Goal: Task Accomplishment & Management: Manage account settings

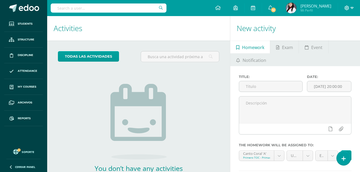
click at [350, 9] on span at bounding box center [349, 8] width 9 height 6
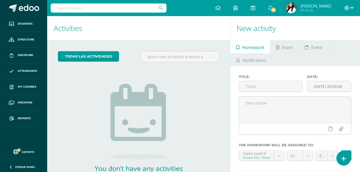
click at [350, 9] on span at bounding box center [349, 8] width 9 height 6
click at [331, 29] on span "Configuración" at bounding box center [336, 28] width 25 height 5
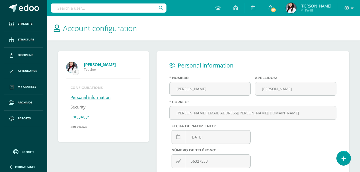
click at [74, 115] on link "Language" at bounding box center [80, 117] width 19 height 10
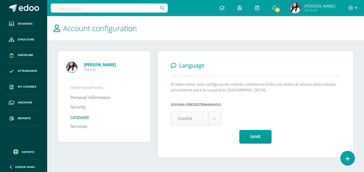
click at [189, 116] on body "Students Structure Discipline Attendance My courses Archivos Reports Soporte He…" at bounding box center [182, 84] width 364 height 169
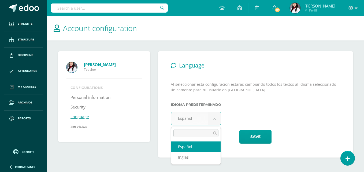
click at [189, 116] on body "Students Structure Discipline Attendance My courses Archivos Reports Soporte He…" at bounding box center [182, 84] width 364 height 169
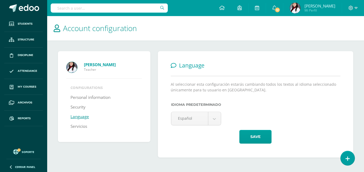
click at [199, 149] on div "IDIOMA PREDETERMINADO Español Español Inglés Save" at bounding box center [256, 123] width 170 height 52
drag, startPoint x: 199, startPoint y: 149, endPoint x: 268, endPoint y: 137, distance: 70.7
click at [268, 137] on button "Save" at bounding box center [256, 137] width 32 height 14
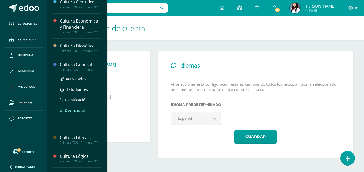
scroll to position [161, 0]
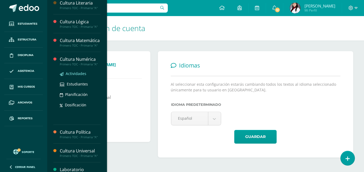
click at [82, 76] on span "Actividades" at bounding box center [76, 73] width 21 height 5
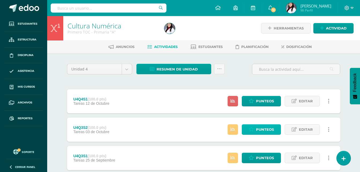
click at [261, 128] on span "Punteos" at bounding box center [265, 130] width 18 height 10
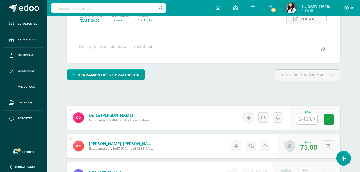
scroll to position [108, 0]
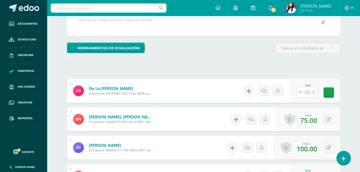
click at [311, 93] on input "text" at bounding box center [307, 92] width 21 height 10
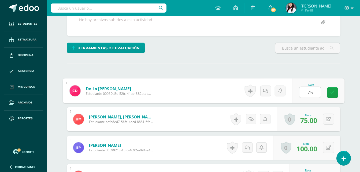
type input "75"
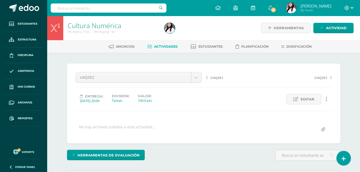
scroll to position [0, 0]
click at [308, 99] on span "Editar" at bounding box center [308, 100] width 14 height 10
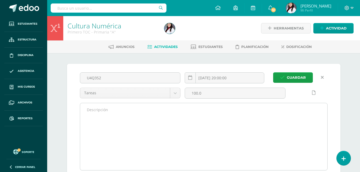
click at [139, 119] on textarea at bounding box center [203, 136] width 247 height 67
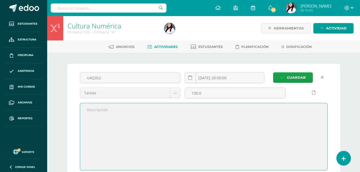
click at [139, 119] on textarea at bounding box center [203, 136] width 247 height 67
type textarea "f"
click at [95, 110] on textarea "Fabiàn y Mateo faltaron y por eso no tienen nota de numérica" at bounding box center [203, 136] width 247 height 67
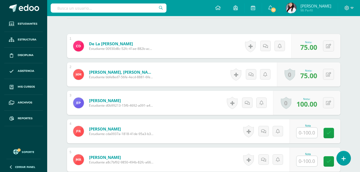
scroll to position [27, 0]
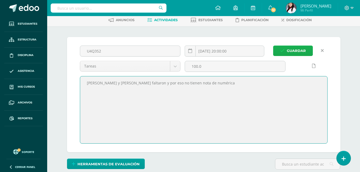
type textarea "[PERSON_NAME] y [PERSON_NAME] faltaron y por eso no tienen nota de numérica"
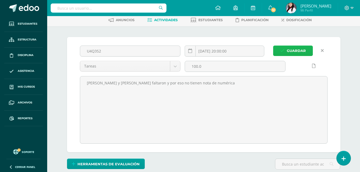
click at [288, 49] on span "Guardar" at bounding box center [296, 51] width 19 height 10
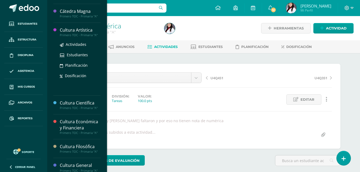
scroll to position [81, 0]
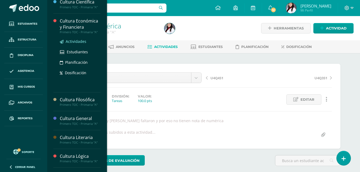
click at [78, 42] on span "Actividades" at bounding box center [76, 41] width 21 height 5
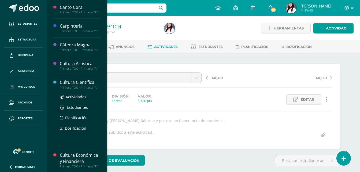
scroll to position [0, 0]
click at [79, 95] on span "Actividades" at bounding box center [76, 96] width 21 height 5
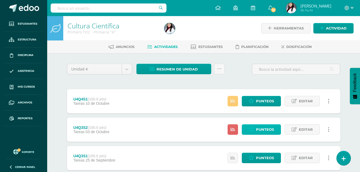
click at [263, 132] on span "Punteos" at bounding box center [265, 130] width 18 height 10
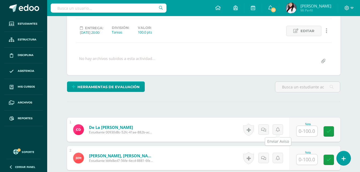
scroll to position [81, 0]
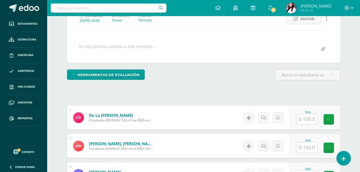
click at [308, 120] on input "text" at bounding box center [307, 119] width 21 height 10
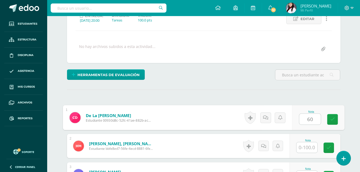
type input "60"
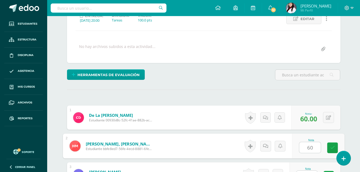
type input "60"
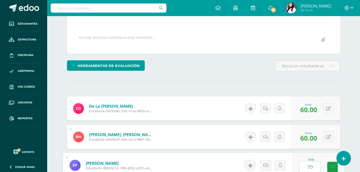
type input "70"
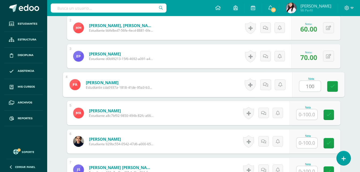
type input "100"
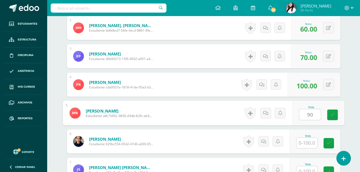
type input "90"
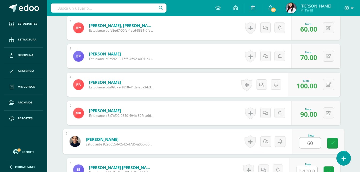
type input "60"
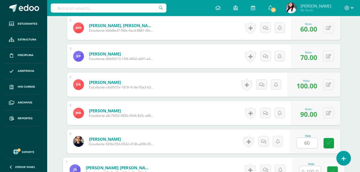
scroll to position [204, 0]
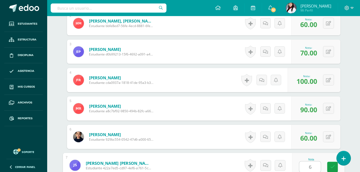
type input "60"
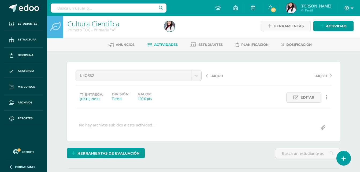
scroll to position [0, 0]
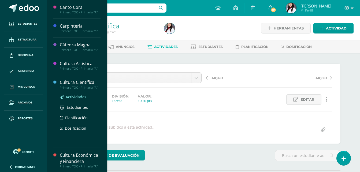
click at [75, 98] on span "Actividades" at bounding box center [76, 96] width 21 height 5
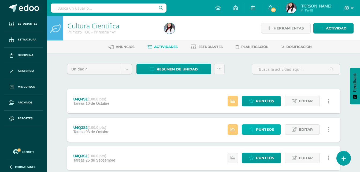
click at [266, 130] on span "Punteos" at bounding box center [265, 130] width 18 height 10
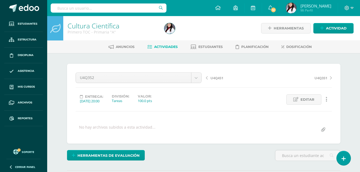
click at [159, 48] on span "Actividades" at bounding box center [166, 47] width 24 height 4
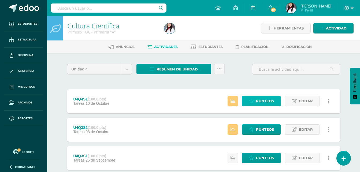
click at [258, 102] on span "Punteos" at bounding box center [265, 101] width 18 height 10
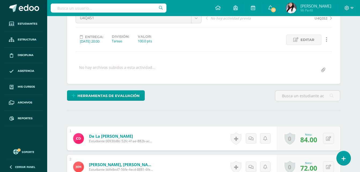
scroll to position [56, 0]
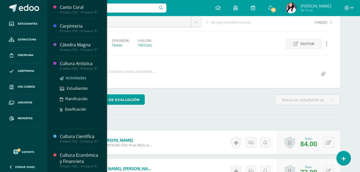
click at [77, 75] on link "Actividades" at bounding box center [80, 78] width 41 height 6
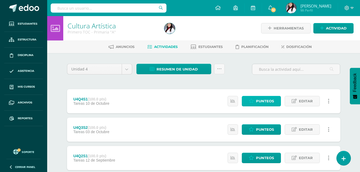
click at [274, 101] on span "Punteos" at bounding box center [265, 101] width 18 height 10
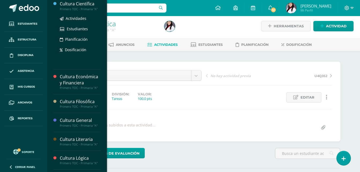
scroll to position [81, 0]
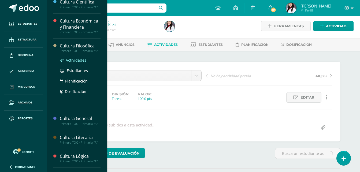
click at [74, 58] on span "Actividades" at bounding box center [76, 60] width 21 height 5
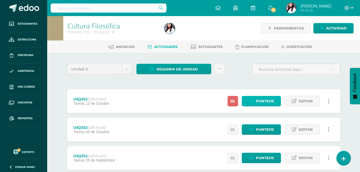
click at [263, 103] on span "Punteos" at bounding box center [265, 101] width 18 height 10
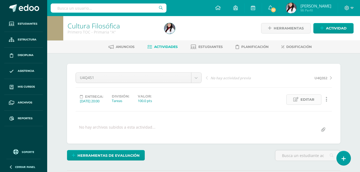
click at [316, 96] on link "Editar" at bounding box center [304, 99] width 35 height 10
click at [0, 0] on link at bounding box center [0, 0] width 0 height 0
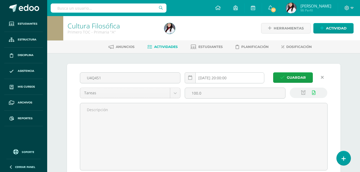
click at [216, 78] on input "[DATE] 20:00:00" at bounding box center [224, 78] width 79 height 10
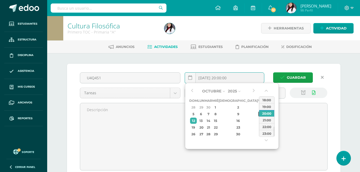
scroll to position [0, 0]
click at [259, 114] on div "10" at bounding box center [261, 114] width 5 height 6
type input "2025-10-10 20:00"
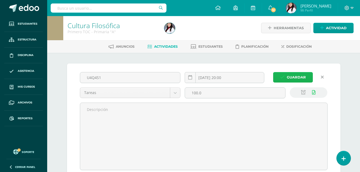
click at [289, 78] on span "Guardar" at bounding box center [296, 77] width 19 height 10
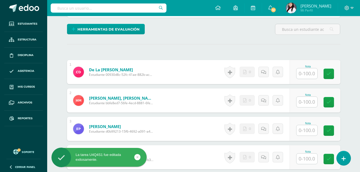
scroll to position [127, 0]
click at [308, 75] on input "text" at bounding box center [307, 73] width 21 height 10
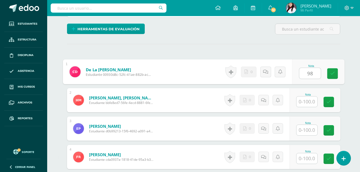
type input "98"
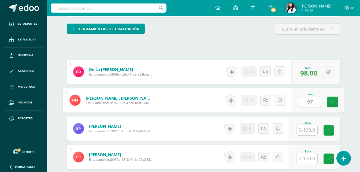
type input "97"
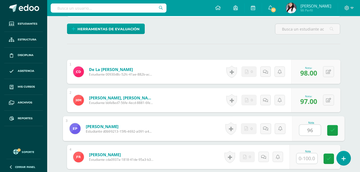
type input "96"
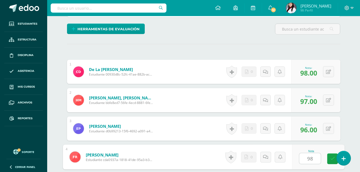
type input "98"
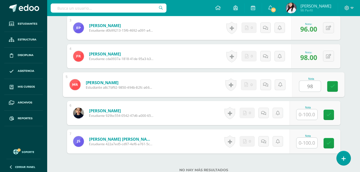
type input "98"
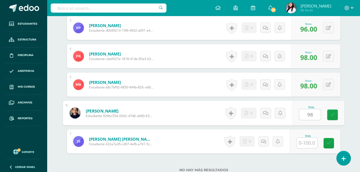
type input "98"
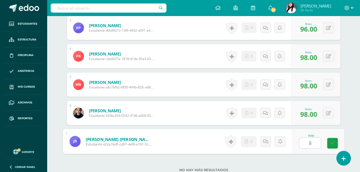
type input "84"
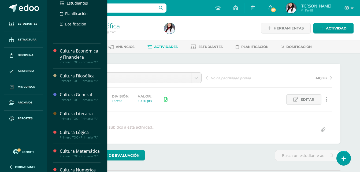
scroll to position [134, 0]
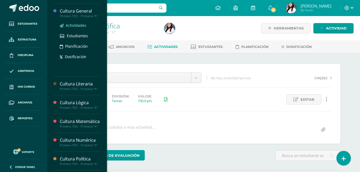
click at [78, 24] on span "Actividades" at bounding box center [76, 25] width 21 height 5
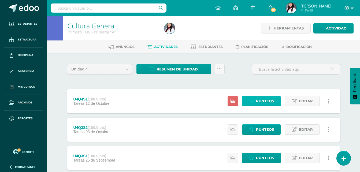
click at [264, 99] on span "Punteos" at bounding box center [265, 101] width 18 height 10
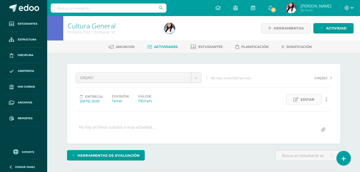
click at [312, 99] on span "Editar" at bounding box center [308, 100] width 14 height 10
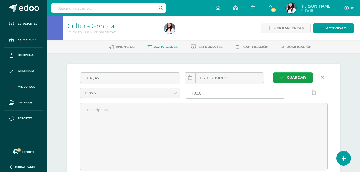
scroll to position [0, 0]
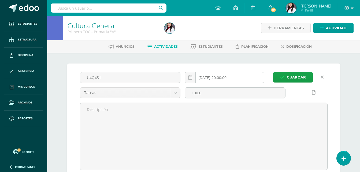
click at [230, 77] on input "2025-10-12 20:00:00" at bounding box center [224, 77] width 79 height 10
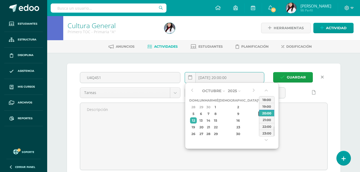
click at [259, 116] on div "10" at bounding box center [261, 114] width 5 height 6
type input "2025-10-10 20:00"
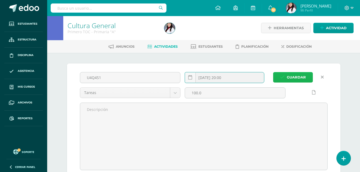
click at [290, 81] on span "Guardar" at bounding box center [296, 77] width 19 height 10
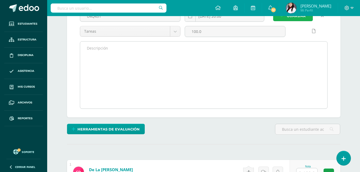
scroll to position [108, 0]
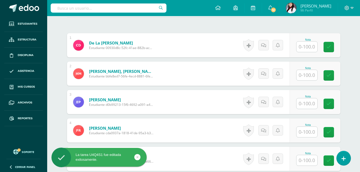
scroll to position [154, 0]
click at [310, 50] on input "text" at bounding box center [307, 46] width 21 height 10
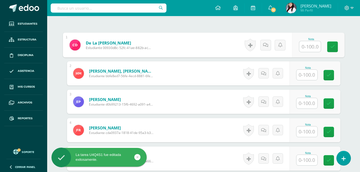
click at [310, 50] on input "text" at bounding box center [309, 46] width 21 height 11
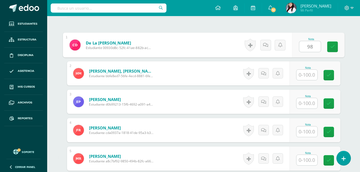
type input "98"
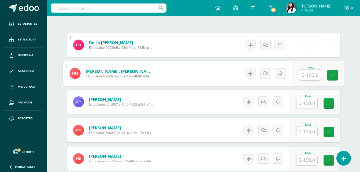
type input "7"
type input "0"
type input "100"
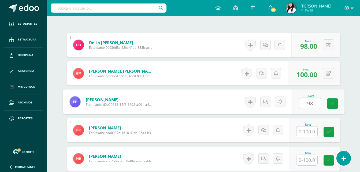
type input "98"
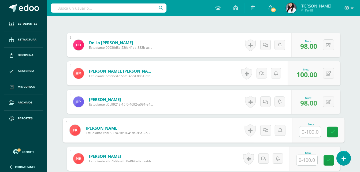
type input "7"
type input "100"
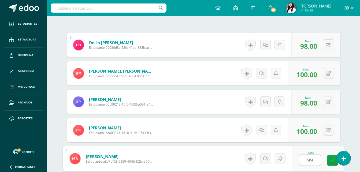
type input "99"
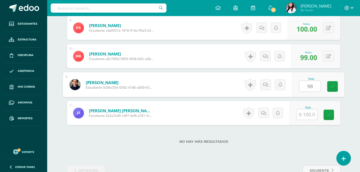
type input "98"
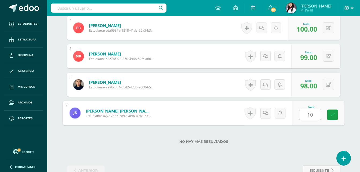
type input "100"
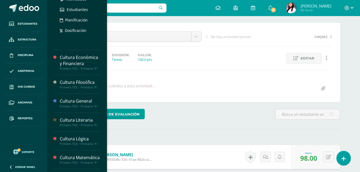
scroll to position [107, 0]
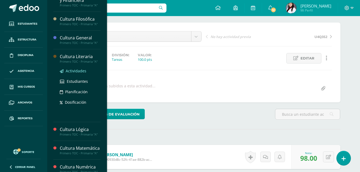
click at [84, 71] on span "Actividades" at bounding box center [76, 70] width 21 height 5
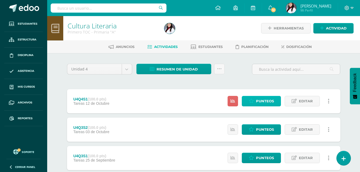
click at [264, 100] on span "Punteos" at bounding box center [265, 101] width 18 height 10
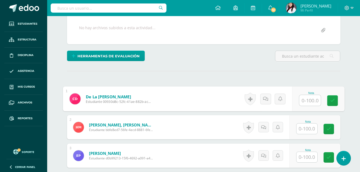
click at [305, 104] on input "text" at bounding box center [309, 100] width 21 height 11
type input "99"
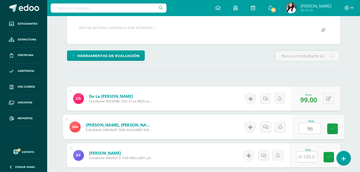
type input "96"
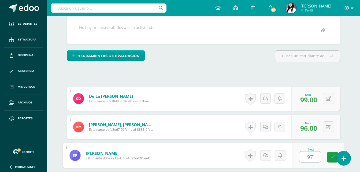
type input "97"
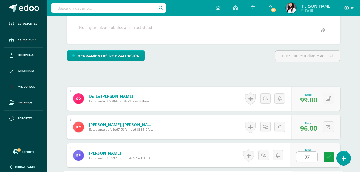
scroll to position [199, 0]
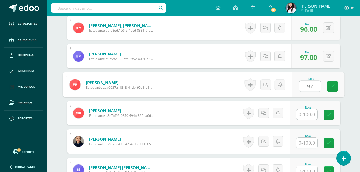
type input "97"
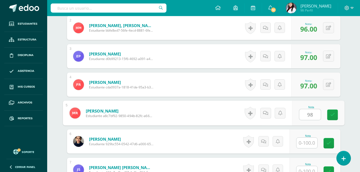
type input "98"
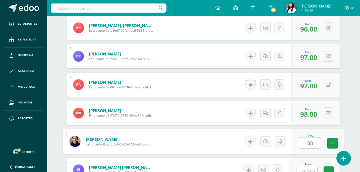
type input "88"
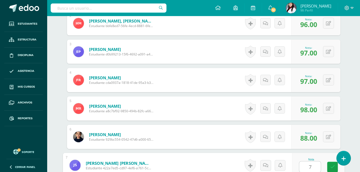
type input "71"
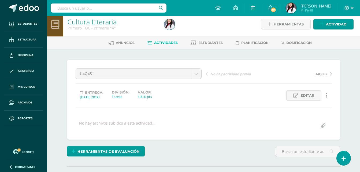
scroll to position [0, 0]
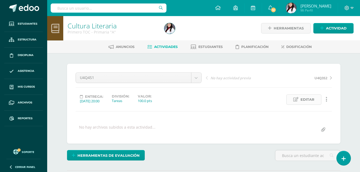
click at [309, 99] on span "Editar" at bounding box center [308, 100] width 14 height 10
click at [0, 0] on div at bounding box center [0, 0] width 0 height 0
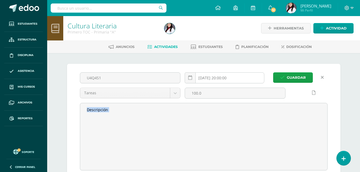
click at [239, 78] on input "2025-10-12 20:00:00" at bounding box center [224, 78] width 79 height 10
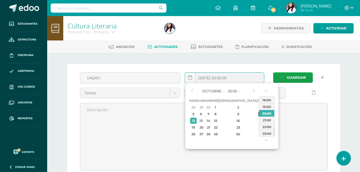
click at [259, 114] on div "10" at bounding box center [261, 114] width 5 height 6
type input "2025-10-10 20:00"
click at [291, 81] on span "Guardar" at bounding box center [296, 78] width 19 height 10
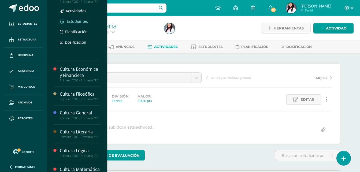
scroll to position [134, 0]
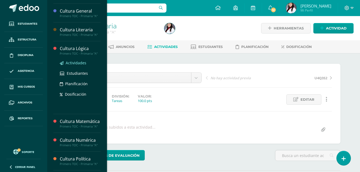
click at [81, 65] on span "Actividades" at bounding box center [76, 62] width 21 height 5
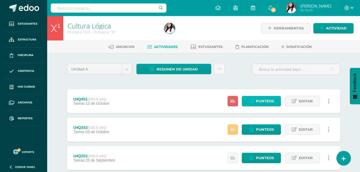
click at [273, 100] on span "Punteos" at bounding box center [265, 101] width 18 height 10
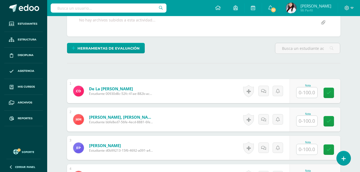
scroll to position [108, 0]
click at [305, 94] on input "text" at bounding box center [307, 92] width 21 height 10
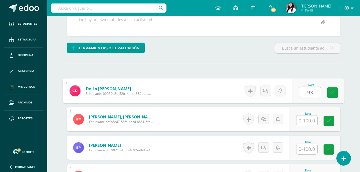
type input "93"
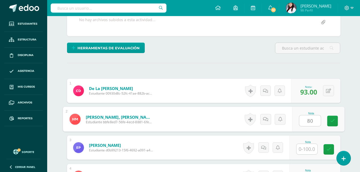
type input "80"
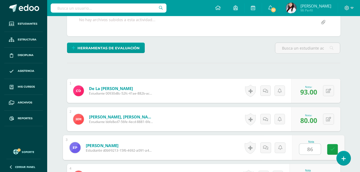
type input "86"
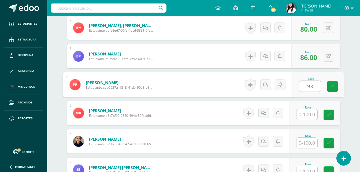
type input "93"
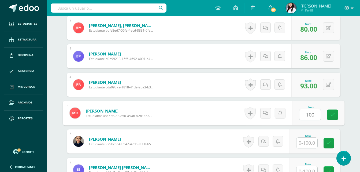
type input "100"
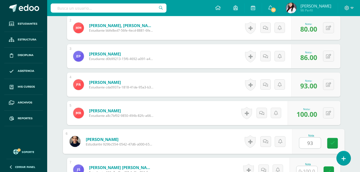
type input "93"
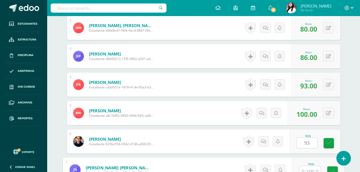
scroll to position [204, 0]
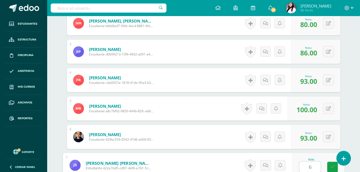
type input "60"
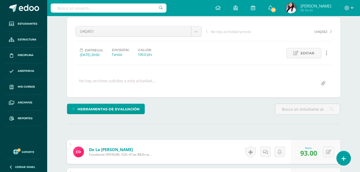
scroll to position [0, 0]
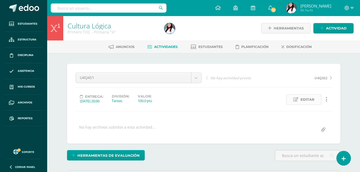
click at [315, 101] on span "Editar" at bounding box center [308, 100] width 14 height 10
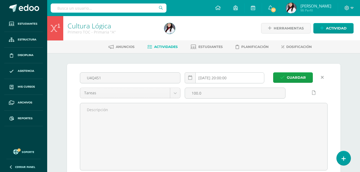
click at [229, 77] on input "2025-10-12 20:00:00" at bounding box center [224, 78] width 79 height 10
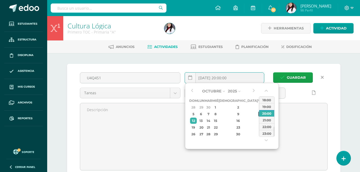
click at [259, 114] on div "10" at bounding box center [261, 114] width 5 height 6
type input "2025-10-10 20:00"
click at [291, 78] on span "Guardar" at bounding box center [296, 78] width 19 height 10
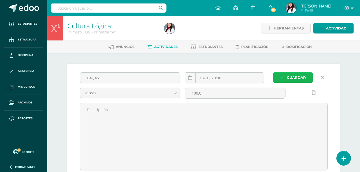
click at [291, 78] on span "Guardar" at bounding box center [296, 78] width 19 height 10
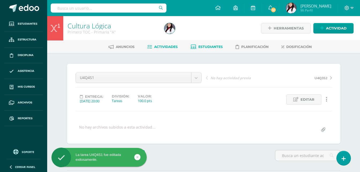
click at [208, 47] on span "Estudiantes" at bounding box center [211, 47] width 24 height 4
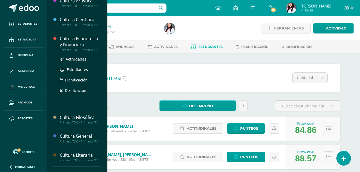
scroll to position [107, 0]
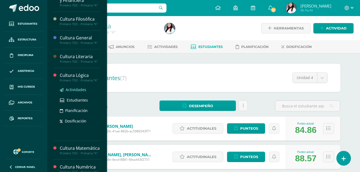
click at [73, 90] on span "Actividades" at bounding box center [76, 89] width 21 height 5
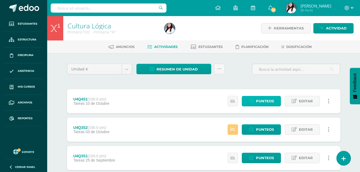
click at [266, 99] on span "Punteos" at bounding box center [265, 101] width 18 height 10
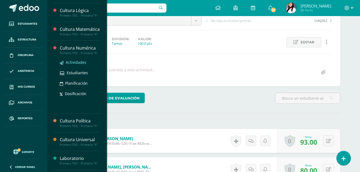
scroll to position [188, 0]
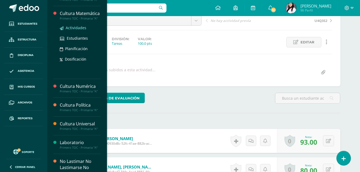
click at [77, 30] on span "Actividades" at bounding box center [76, 27] width 21 height 5
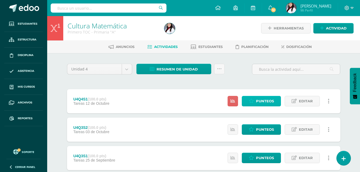
click at [263, 98] on span "Punteos" at bounding box center [265, 101] width 18 height 10
click at [263, 101] on span "Punteos" at bounding box center [265, 101] width 18 height 10
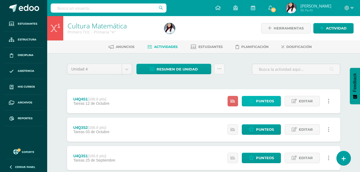
click at [263, 101] on span "Punteos" at bounding box center [265, 101] width 18 height 10
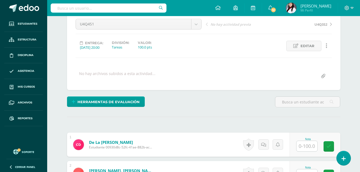
scroll to position [54, 0]
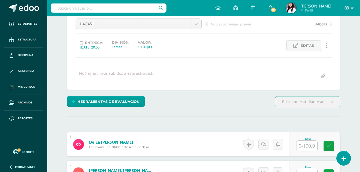
click at [302, 143] on input "text" at bounding box center [307, 146] width 21 height 10
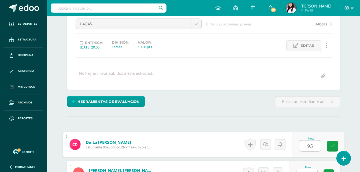
type input "95"
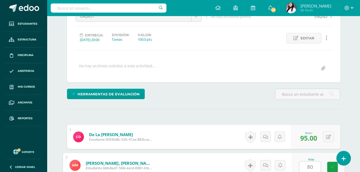
type input "80"
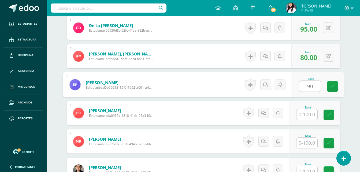
type input "90"
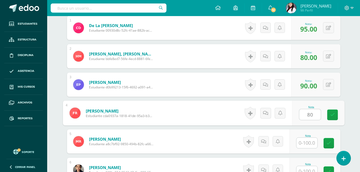
type input "80"
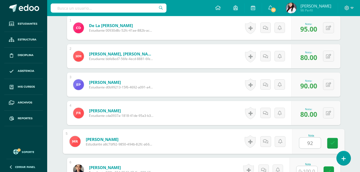
type input "92"
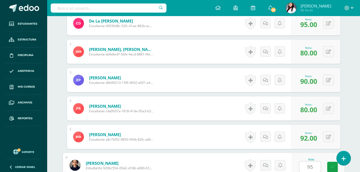
type input "95"
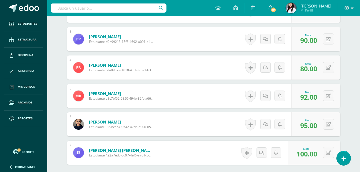
scroll to position [271, 0]
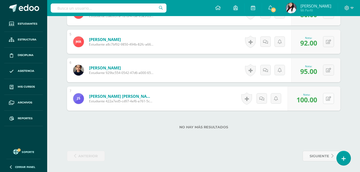
click at [332, 98] on button at bounding box center [328, 98] width 11 height 11
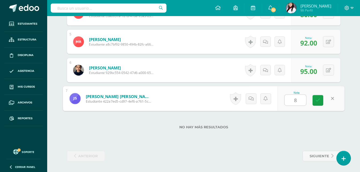
type input "85"
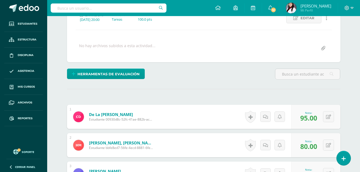
scroll to position [2, 0]
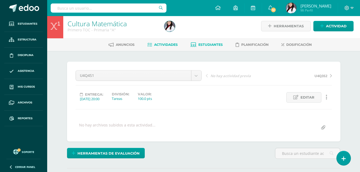
click at [209, 45] on span "Estudiantes" at bounding box center [211, 45] width 24 height 4
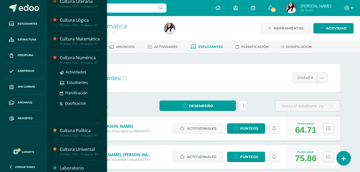
scroll to position [154, 0]
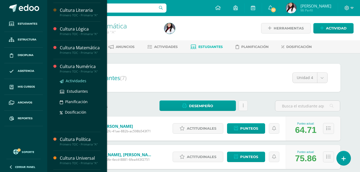
click at [74, 83] on span "Actividades" at bounding box center [76, 80] width 21 height 5
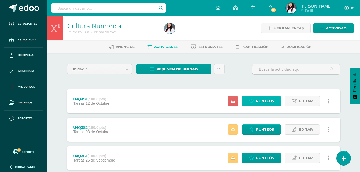
click at [266, 103] on span "Punteos" at bounding box center [265, 101] width 18 height 10
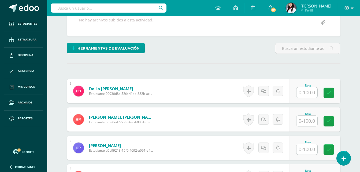
scroll to position [108, 0]
click at [310, 93] on input "text" at bounding box center [307, 92] width 21 height 10
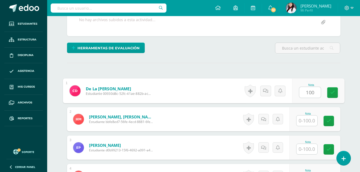
type input "100"
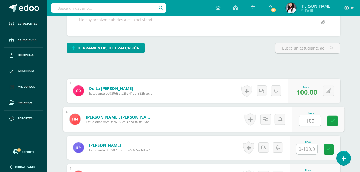
type input "100"
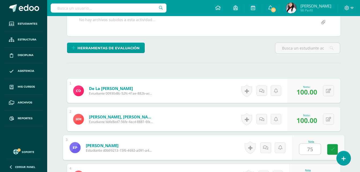
type input "75"
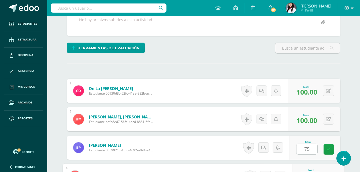
scroll to position [199, 0]
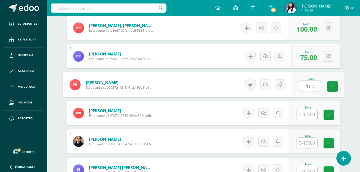
type input "100"
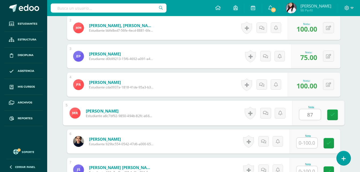
type input "87"
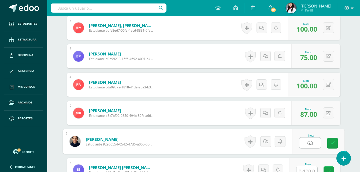
type input "63"
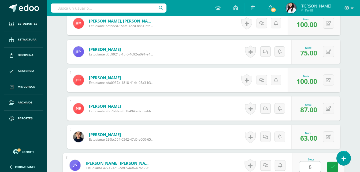
type input "88"
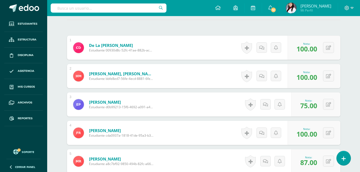
scroll to position [70, 0]
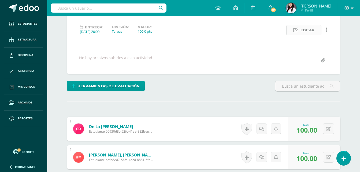
click at [306, 30] on span "Editar" at bounding box center [308, 30] width 14 height 10
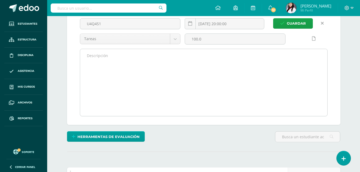
scroll to position [0, 0]
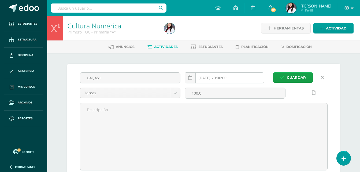
click at [225, 77] on input "2025-10-12 20:00:00" at bounding box center [224, 78] width 79 height 10
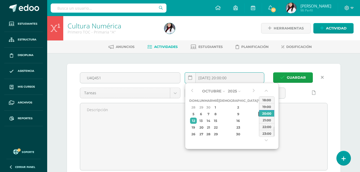
click at [259, 117] on div "10" at bounding box center [261, 114] width 5 height 6
type input "2025-10-10 20:00"
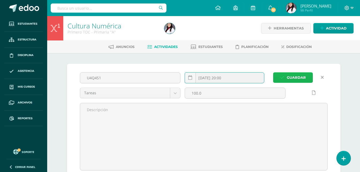
click at [295, 75] on span "Guardar" at bounding box center [296, 78] width 19 height 10
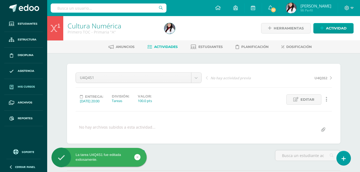
click at [27, 86] on span "Mis cursos" at bounding box center [26, 87] width 17 height 4
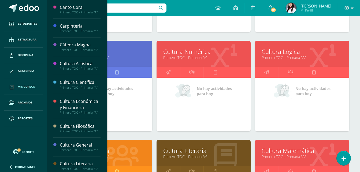
scroll to position [161, 0]
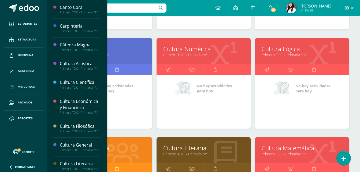
click at [294, 143] on div "Cultura Matemática Primero TOC - Primaria "A"" at bounding box center [302, 150] width 94 height 26
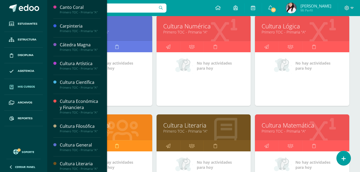
scroll to position [215, 0]
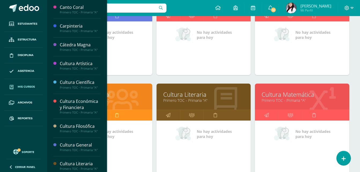
click at [276, 97] on link "Cultura Matemática" at bounding box center [302, 94] width 81 height 8
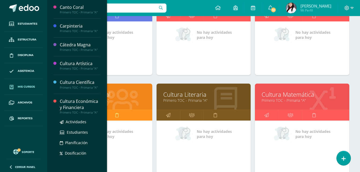
scroll to position [232, 0]
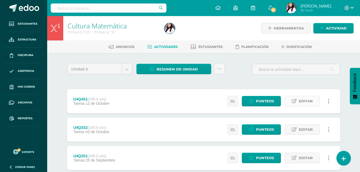
click at [300, 103] on span "Editar" at bounding box center [306, 101] width 14 height 10
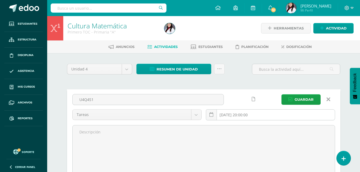
click at [241, 116] on input "2025-10-12 20:00:00" at bounding box center [270, 115] width 129 height 10
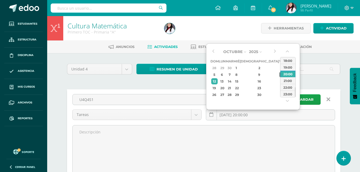
click at [280, 74] on div "10" at bounding box center [282, 75] width 5 height 6
type input "2025-10-10 20:00"
click at [309, 99] on span "Guardar" at bounding box center [304, 100] width 19 height 10
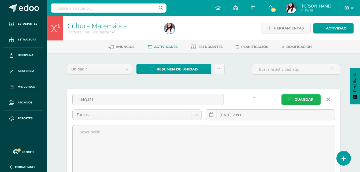
click at [304, 101] on span "Guardar" at bounding box center [304, 100] width 19 height 10
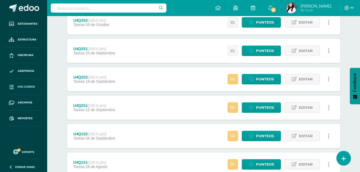
scroll to position [148, 0]
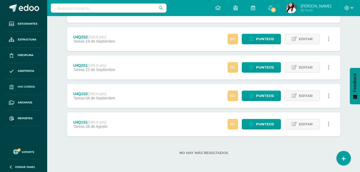
click at [24, 86] on span "Mis cursos" at bounding box center [26, 87] width 17 height 4
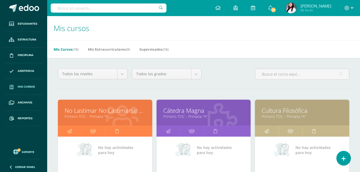
scroll to position [81, 0]
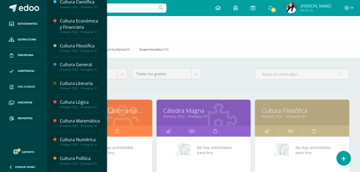
click at [217, 6] on icon at bounding box center [217, 7] width 5 height 5
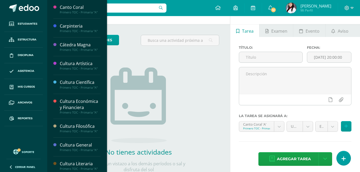
scroll to position [34, 0]
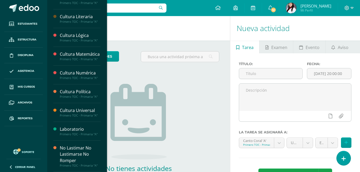
scroll to position [208, 0]
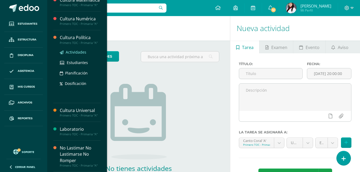
click at [81, 53] on span "Actividades" at bounding box center [76, 52] width 21 height 5
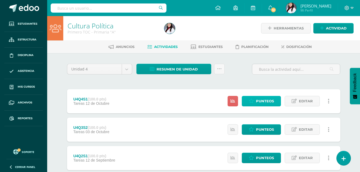
click at [266, 100] on span "Punteos" at bounding box center [265, 101] width 18 height 10
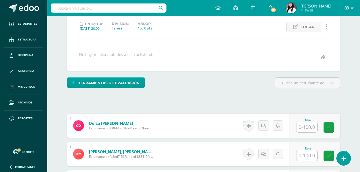
click at [306, 128] on input "text" at bounding box center [307, 127] width 21 height 10
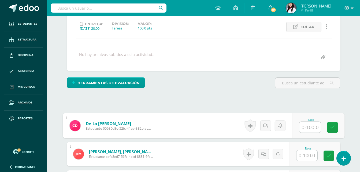
scroll to position [73, 0]
type input "100"
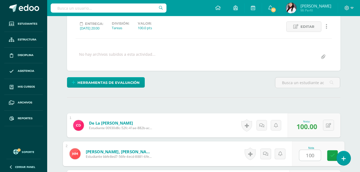
type input "100"
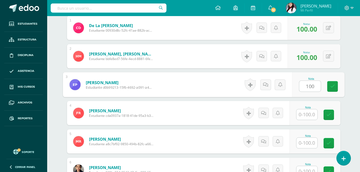
type input "100"
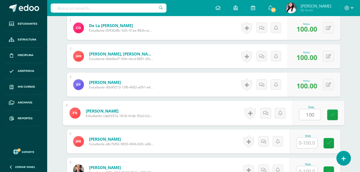
type input "100"
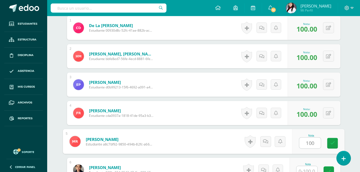
type input "100"
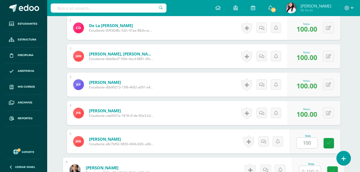
scroll to position [175, 0]
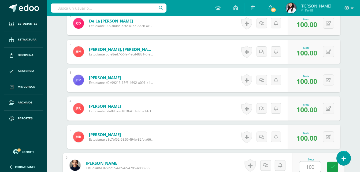
type input "100"
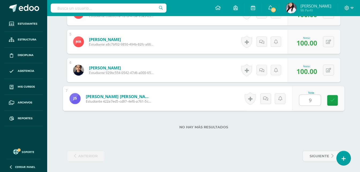
type input "90"
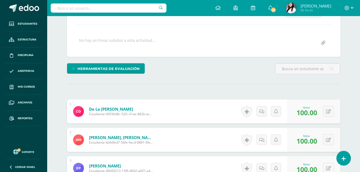
scroll to position [2, 0]
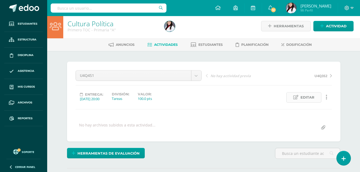
click at [305, 99] on span "Editar" at bounding box center [308, 98] width 14 height 10
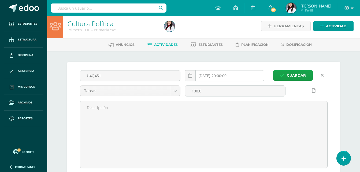
click at [233, 79] on input "[DATE] 20:00:00" at bounding box center [224, 76] width 79 height 10
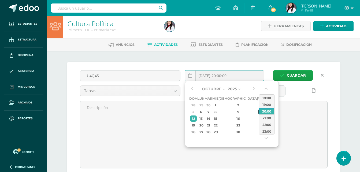
click at [259, 112] on div "10" at bounding box center [261, 112] width 5 height 6
type input "[DATE] 20:00"
click at [295, 76] on span "Guardar" at bounding box center [296, 76] width 19 height 10
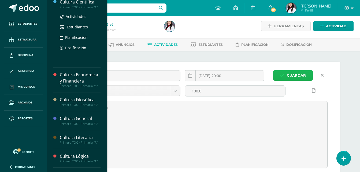
scroll to position [134, 0]
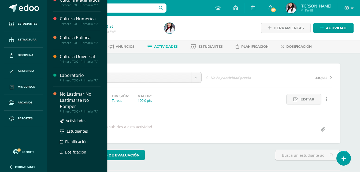
scroll to position [208, 0]
click at [79, 122] on span "Actividades" at bounding box center [76, 120] width 21 height 5
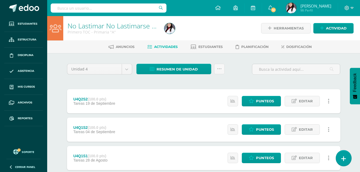
click at [342, 160] on icon at bounding box center [344, 159] width 5 height 6
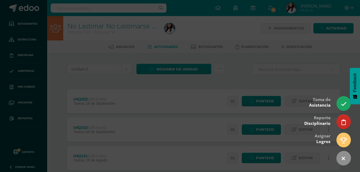
click at [265, 83] on div at bounding box center [180, 86] width 360 height 172
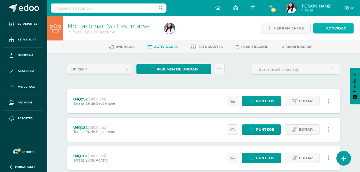
click at [332, 28] on span "Actividad" at bounding box center [336, 28] width 21 height 10
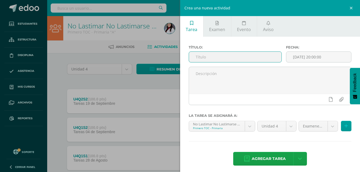
click at [222, 55] on input "text" at bounding box center [235, 57] width 93 height 10
type input "u"
type input "U4Q4S1"
click at [307, 59] on input "[DATE] 20:00:00" at bounding box center [319, 57] width 65 height 10
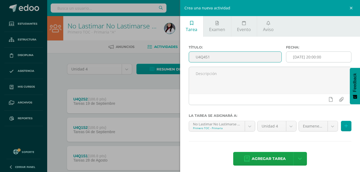
click at [307, 59] on input "[DATE] 20:00:00" at bounding box center [319, 57] width 65 height 10
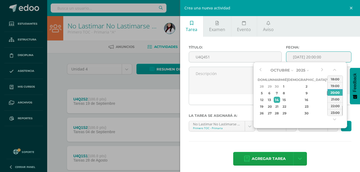
click at [327, 95] on div "10" at bounding box center [329, 93] width 5 height 6
type input "2025-10-10 20:00"
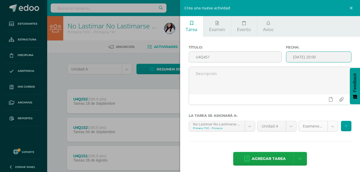
click at [329, 126] on body "Estudiantes Estructura Disciplina Asistencia Mis cursos Archivos Reportes Sopor…" at bounding box center [180, 103] width 360 height 206
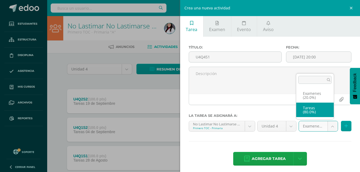
select select "128535"
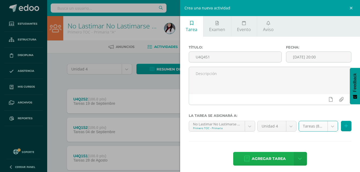
click at [278, 156] on span "Agregar tarea" at bounding box center [269, 158] width 34 height 13
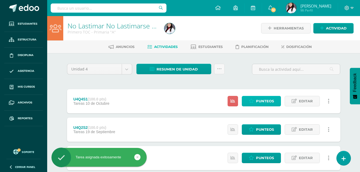
click at [268, 98] on span "Punteos" at bounding box center [265, 101] width 18 height 10
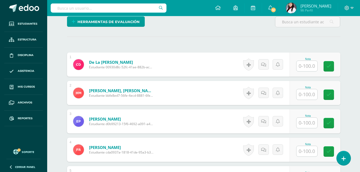
scroll to position [134, 0]
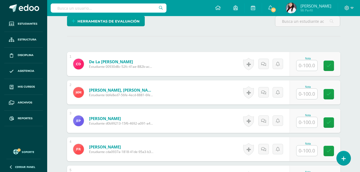
click at [307, 67] on input "text" at bounding box center [307, 65] width 21 height 10
type input "100"
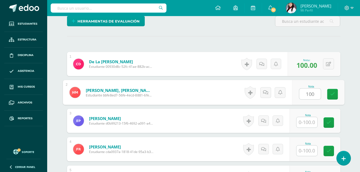
type input "100"
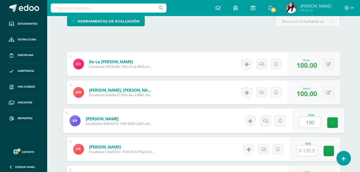
type input "100"
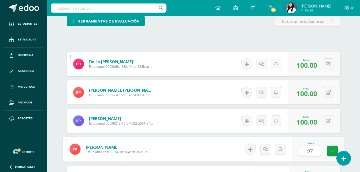
type input "97"
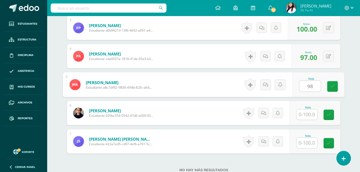
type input "98"
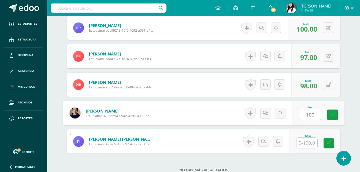
type input "100"
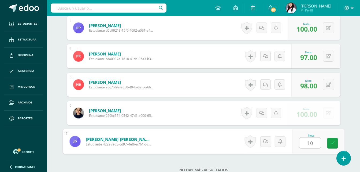
type input "100"
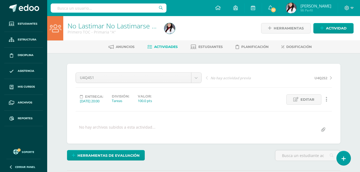
scroll to position [154, 0]
